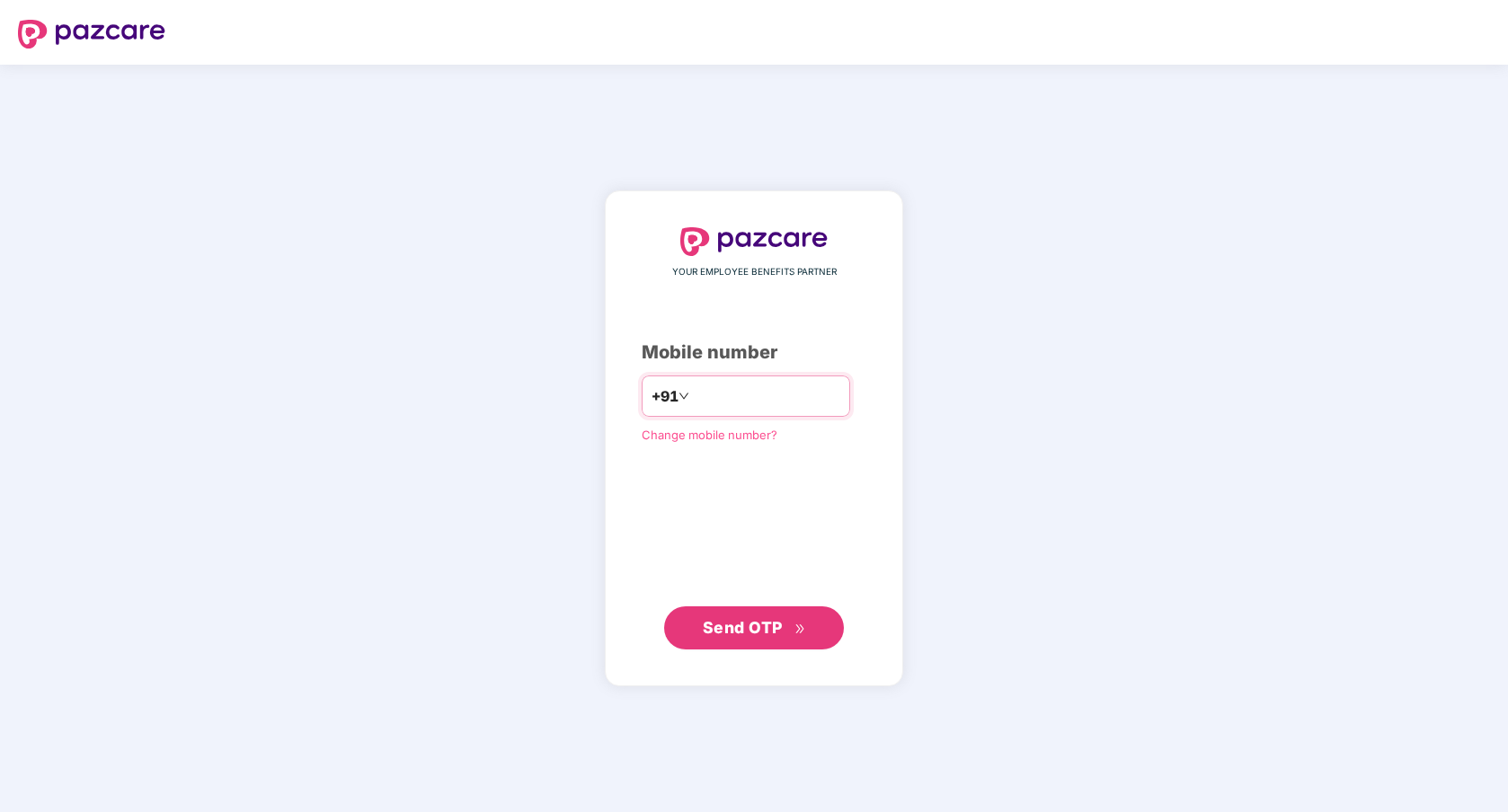
click at [751, 397] on input "number" at bounding box center [767, 396] width 148 height 29
type input "**********"
click at [805, 621] on button "Send OTP" at bounding box center [754, 628] width 180 height 43
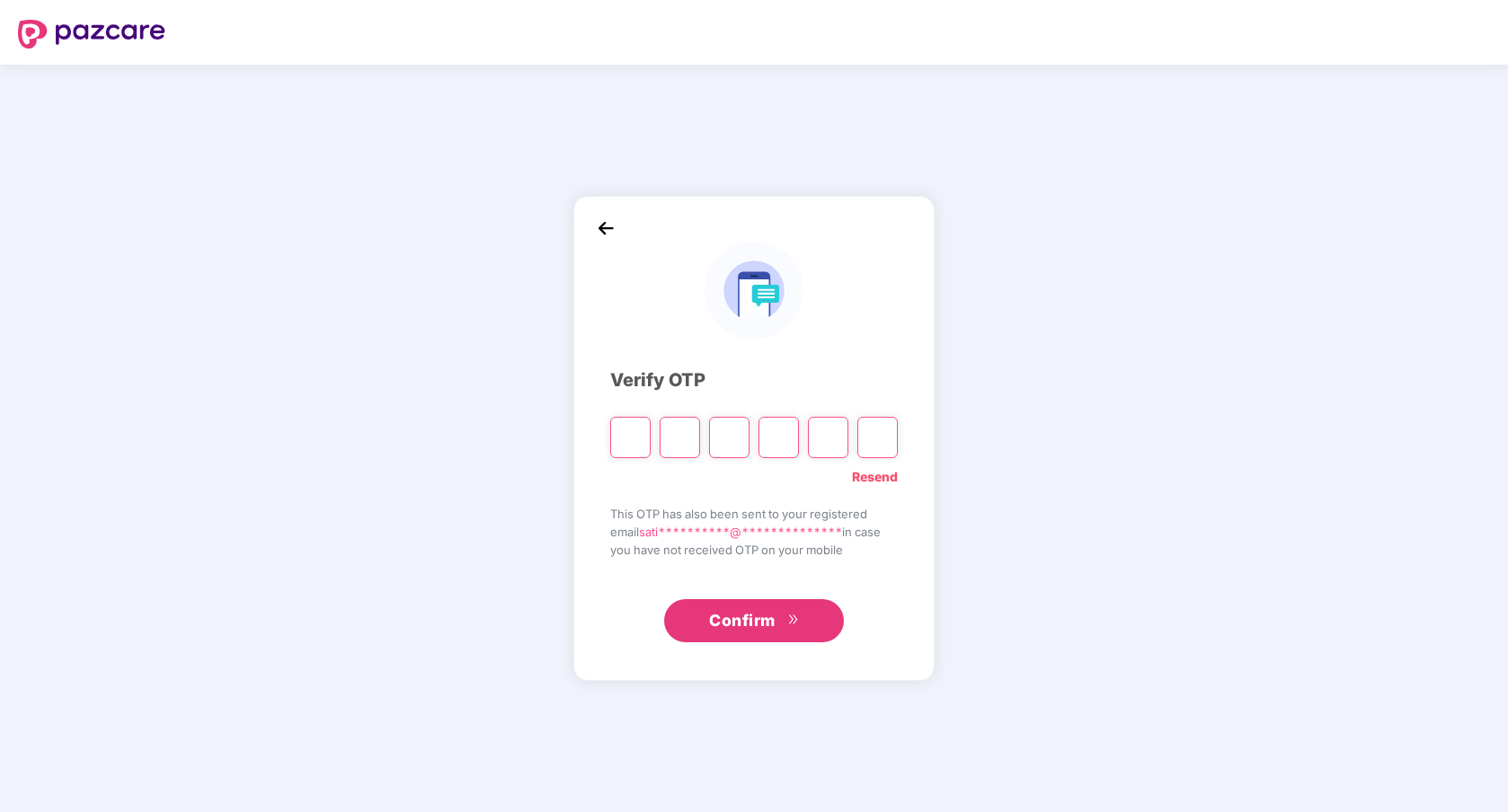
type input "*"
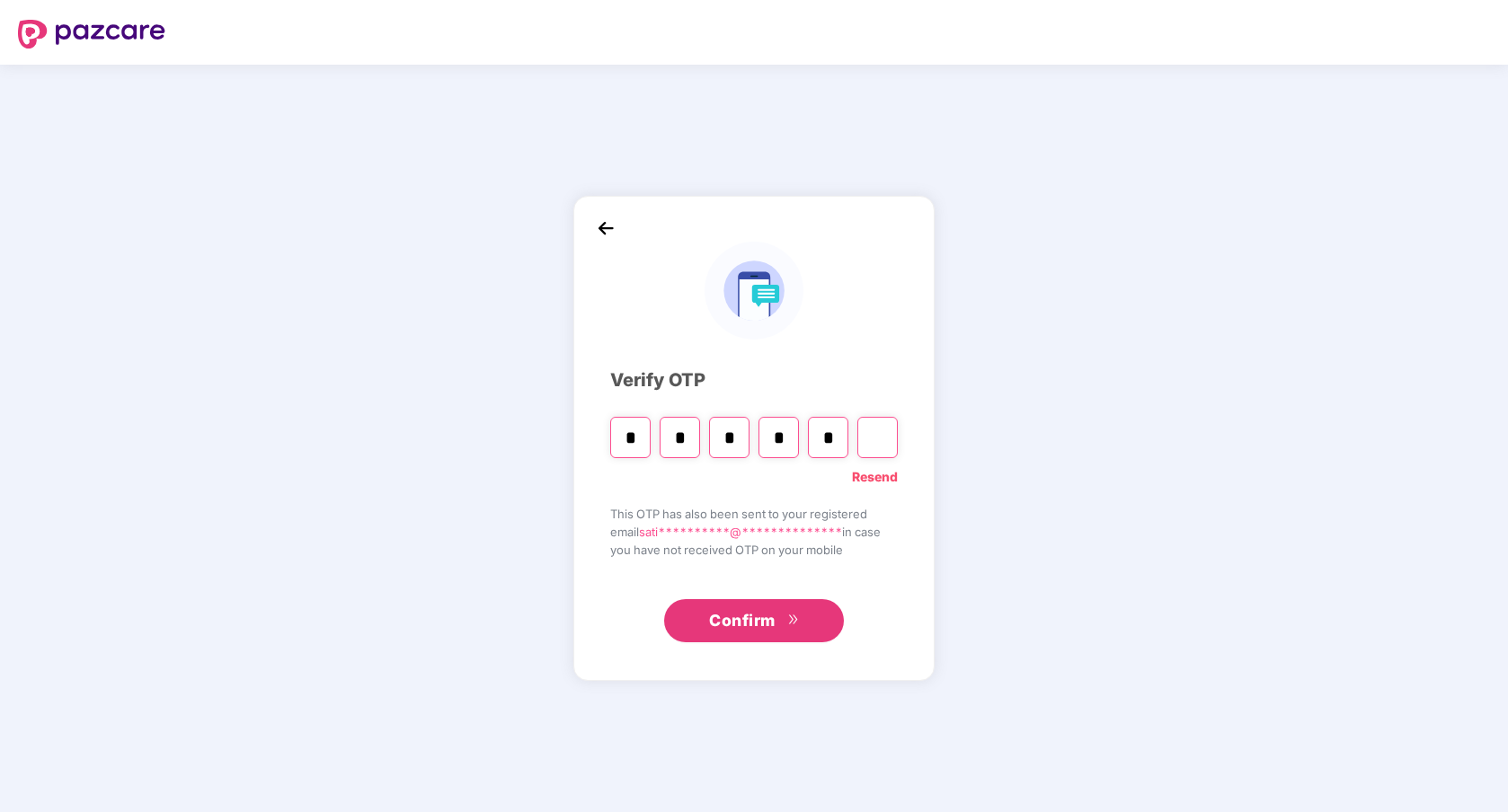
type input "*"
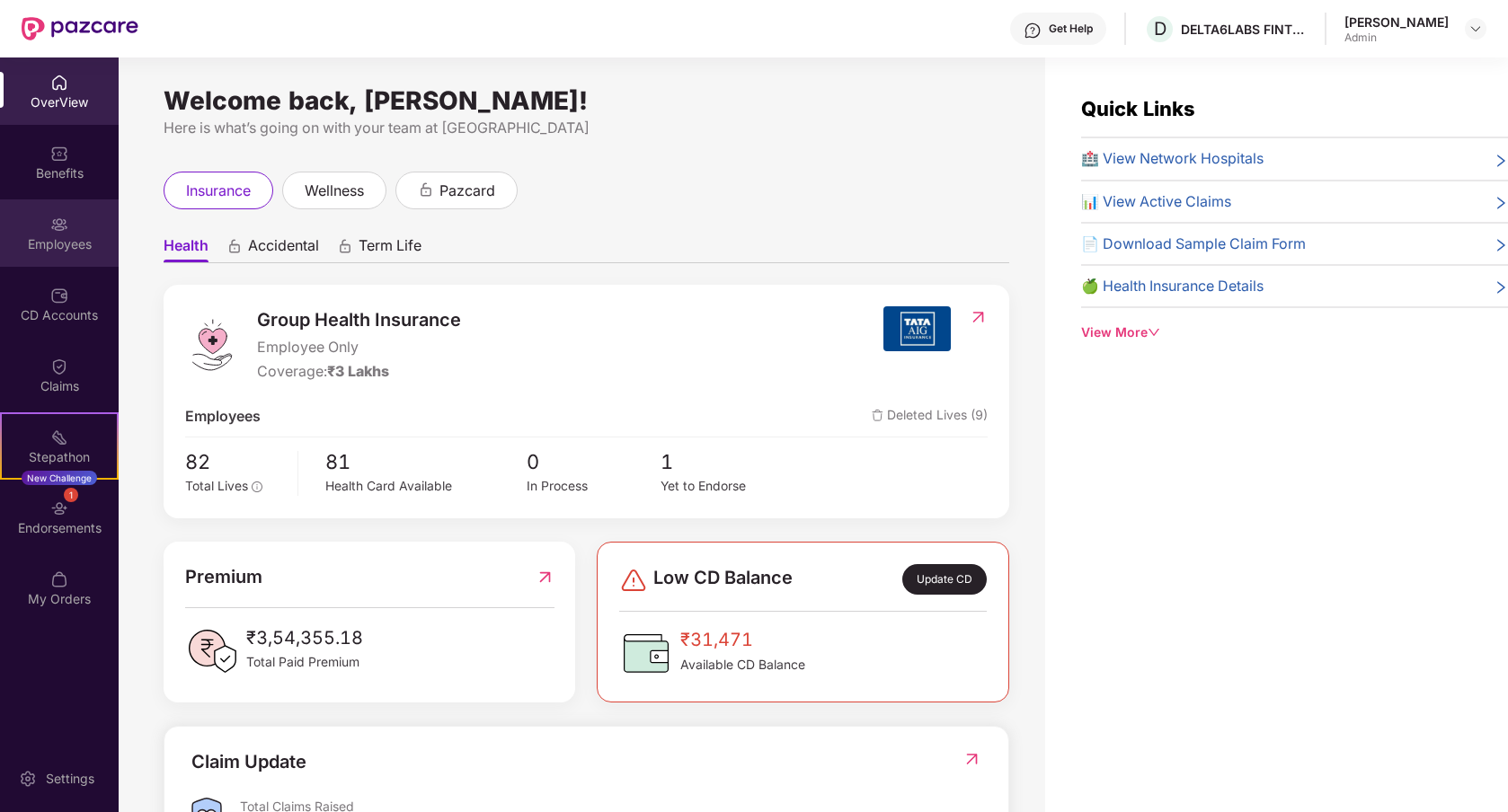
click at [70, 244] on div "Employees" at bounding box center [59, 244] width 119 height 18
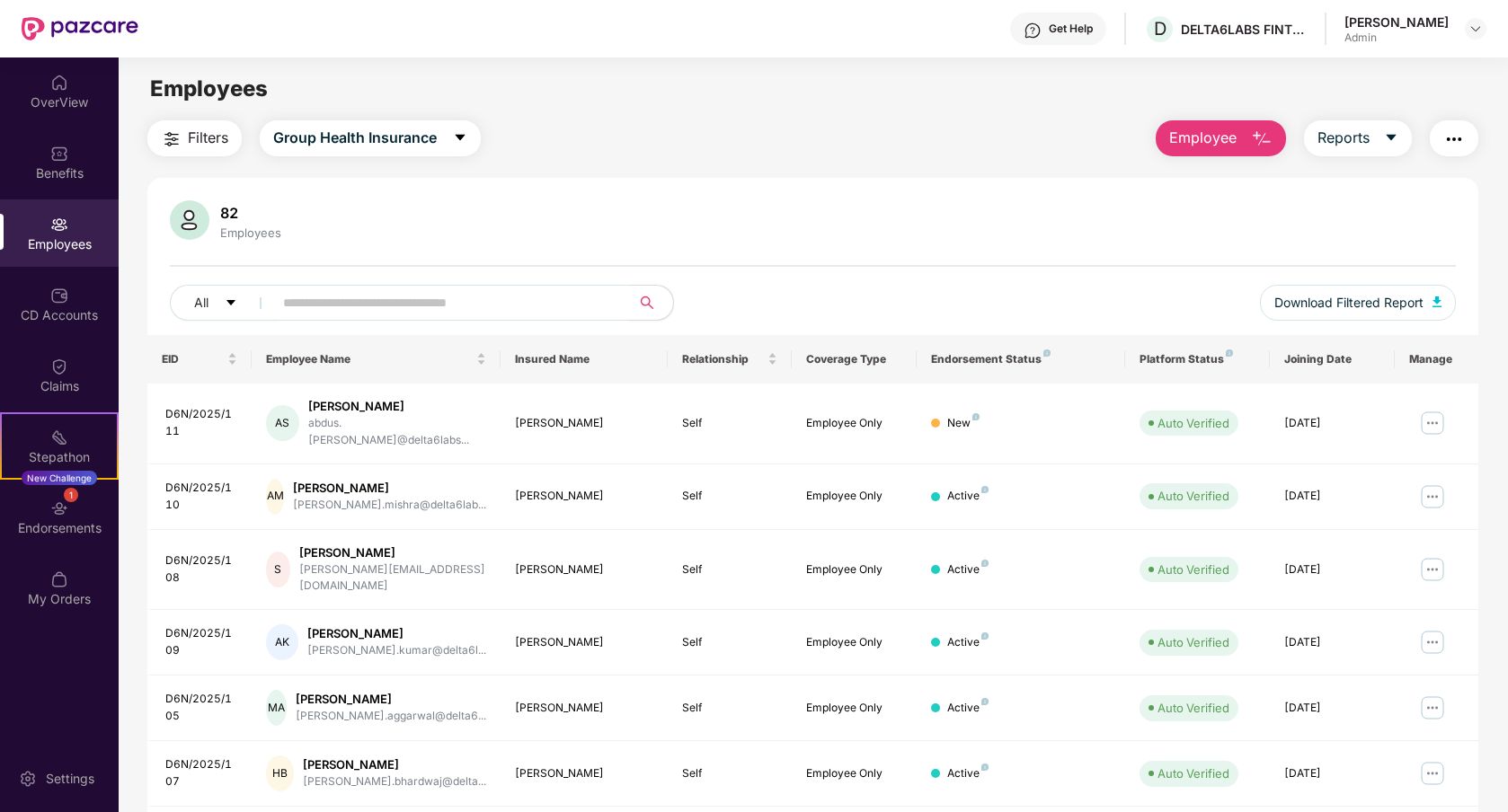
click at [221, 147] on span "Filters" at bounding box center [208, 138] width 40 height 23
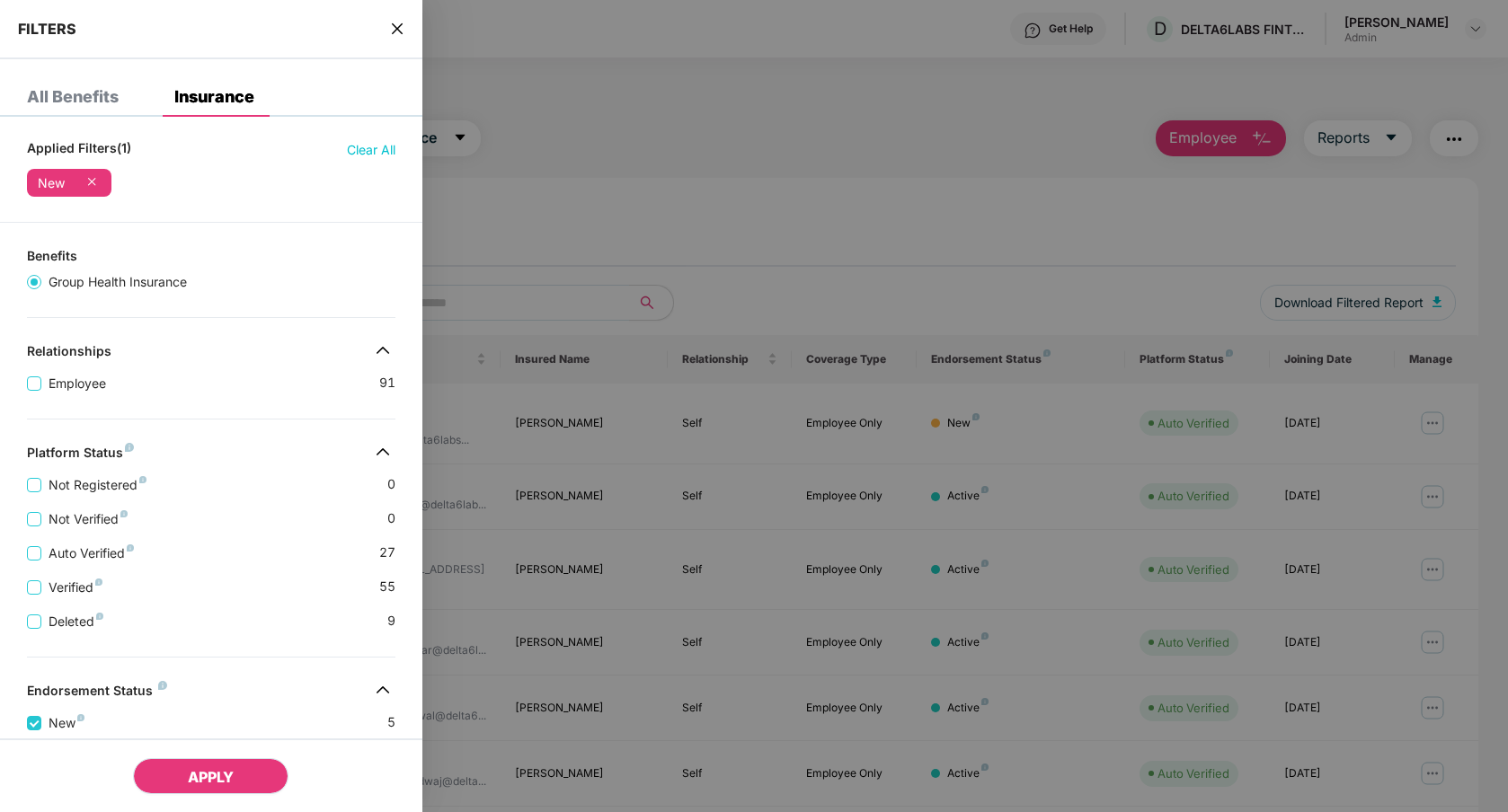
click at [214, 773] on span "APPLY" at bounding box center [211, 778] width 46 height 18
